Goal: Entertainment & Leisure: Browse casually

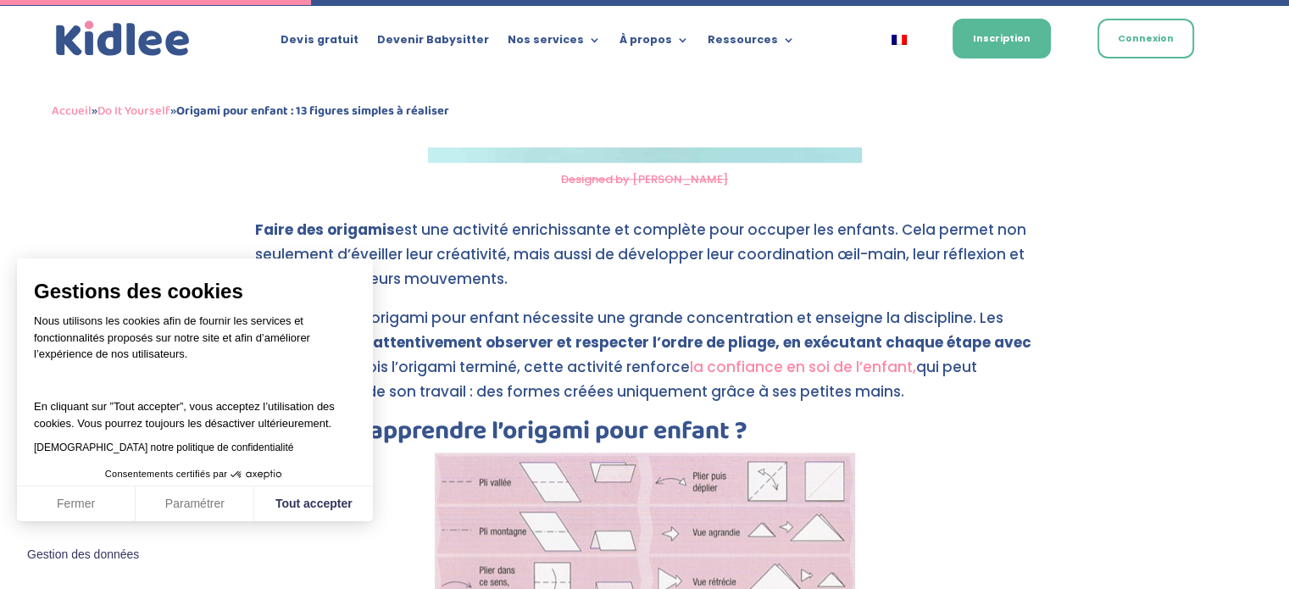
scroll to position [1665, 0]
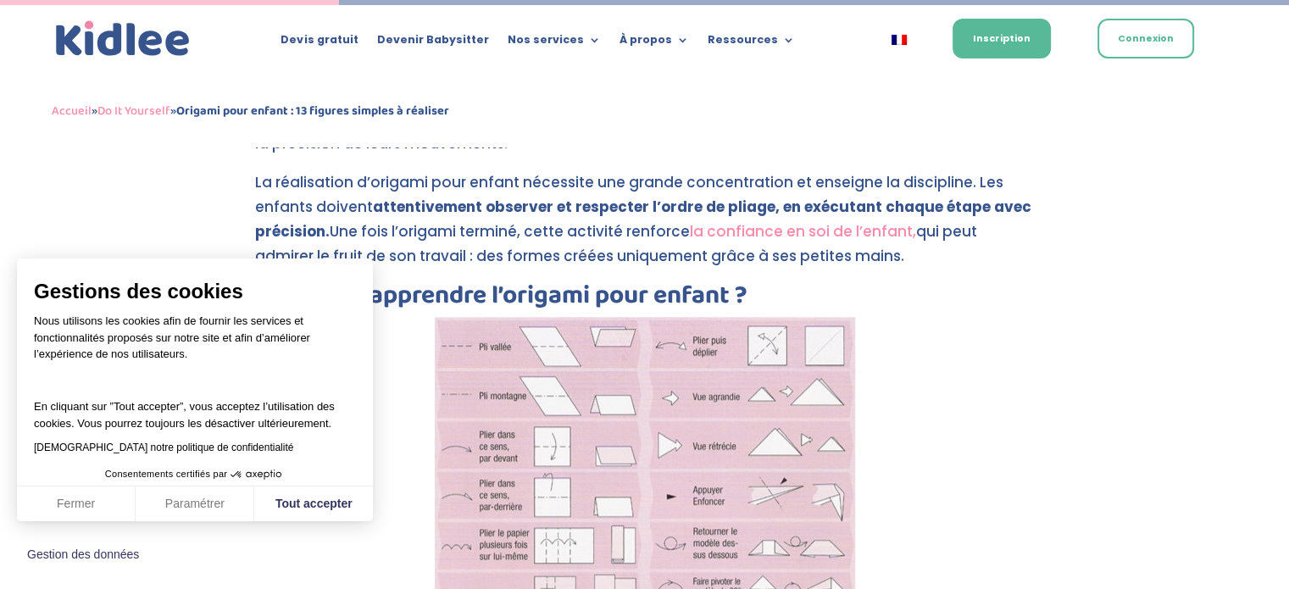
click at [540, 255] on p "La réalisation d’origami pour enfant nécessite une grande concentration et ense…" at bounding box center [644, 226] width 779 height 113
click at [102, 507] on button "Fermer" at bounding box center [76, 504] width 119 height 36
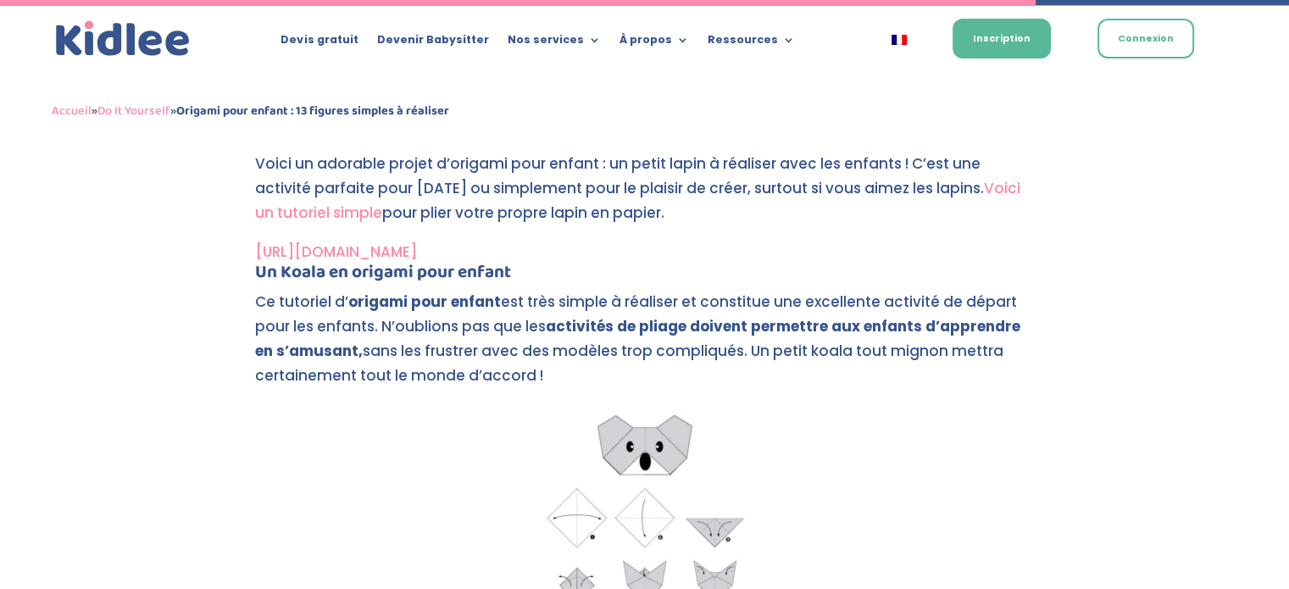
scroll to position [5101, 0]
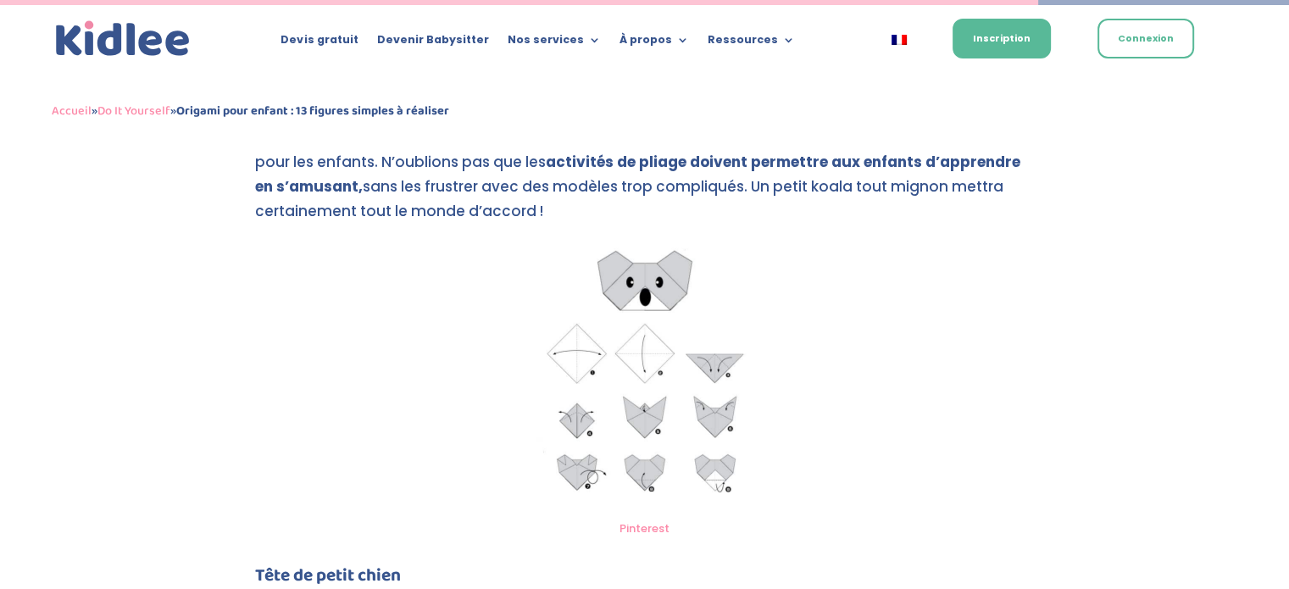
click at [632, 460] on img at bounding box center [644, 374] width 239 height 273
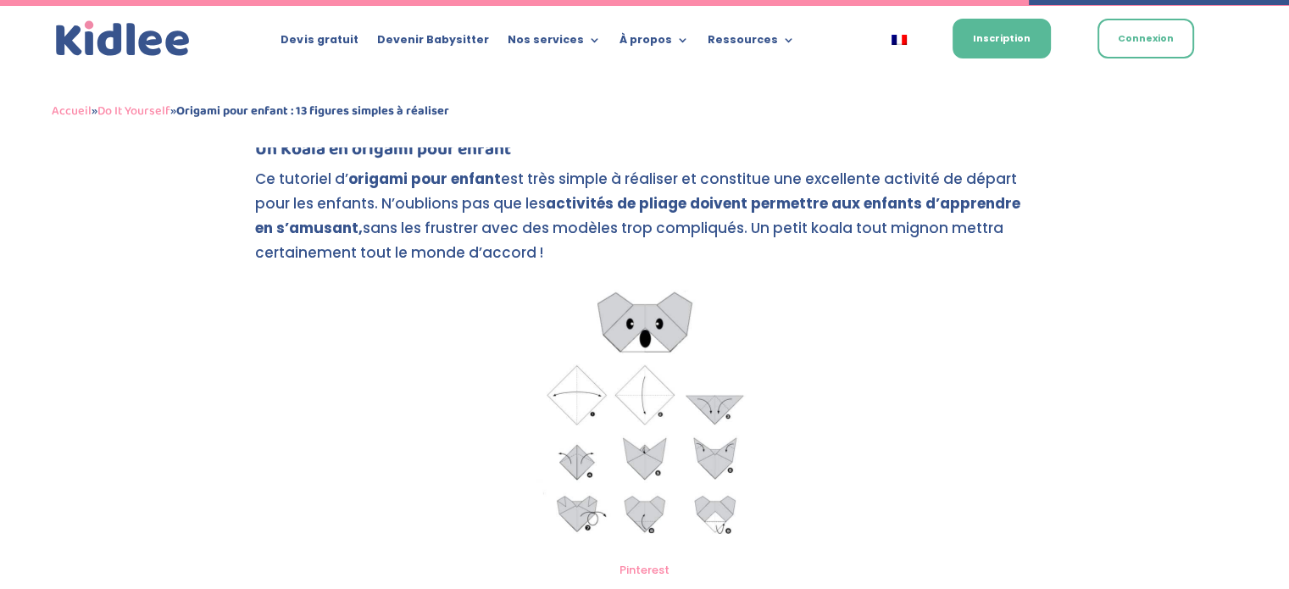
scroll to position [5057, 0]
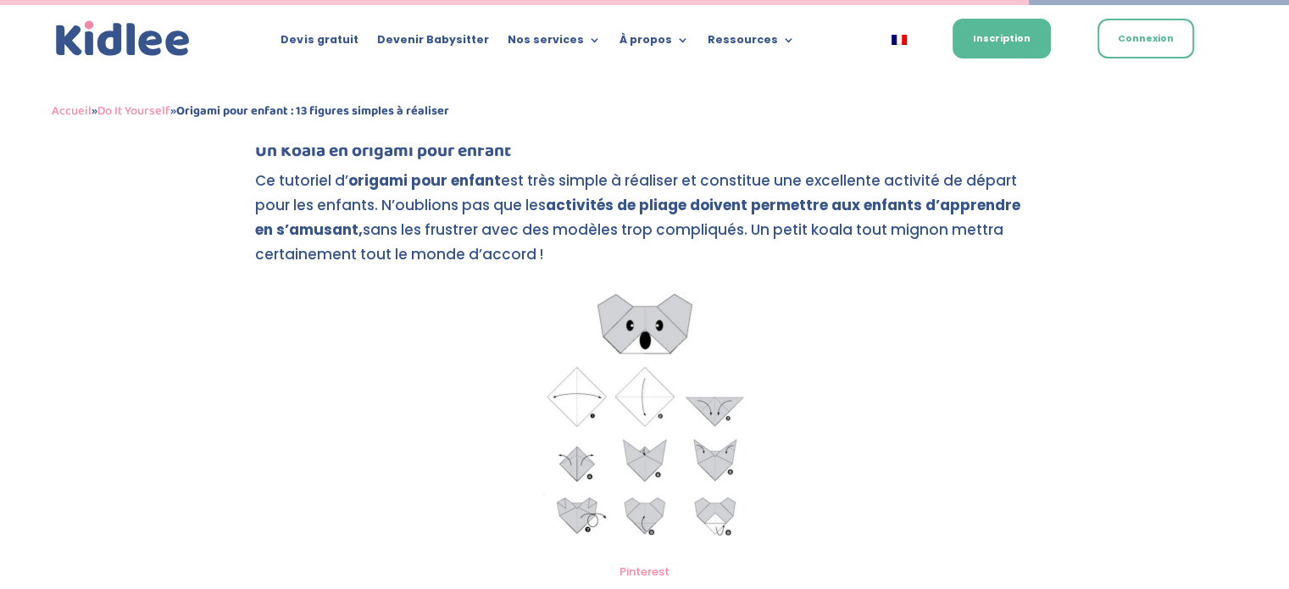
click at [647, 575] on link "Pinterest" at bounding box center [644, 571] width 50 height 16
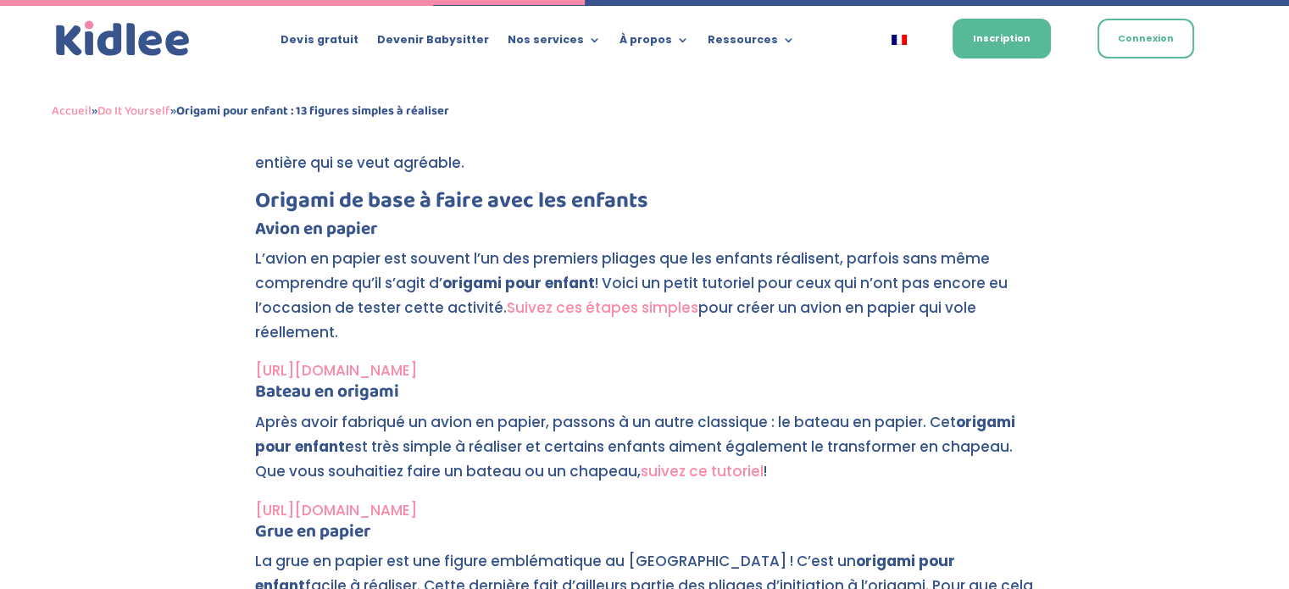
scroll to position [2877, 0]
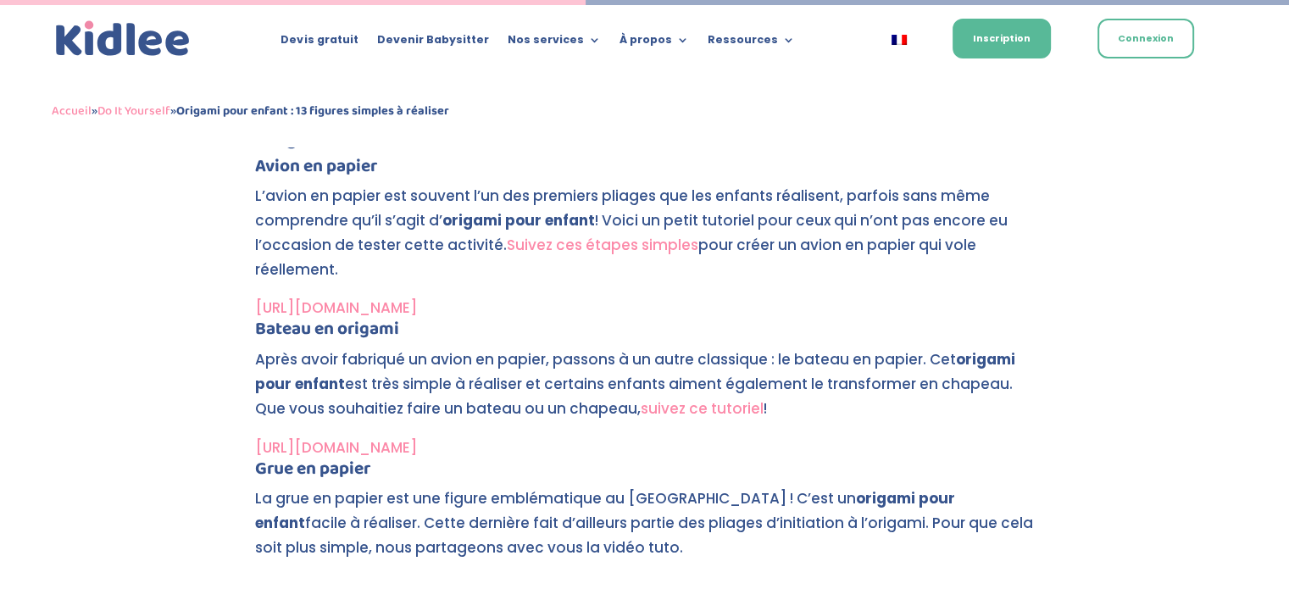
click at [591, 269] on p "L’avion en papier est souvent l’un des premiers pliages que les enfants réalise…" at bounding box center [644, 240] width 779 height 113
